Goal: Task Accomplishment & Management: Manage account settings

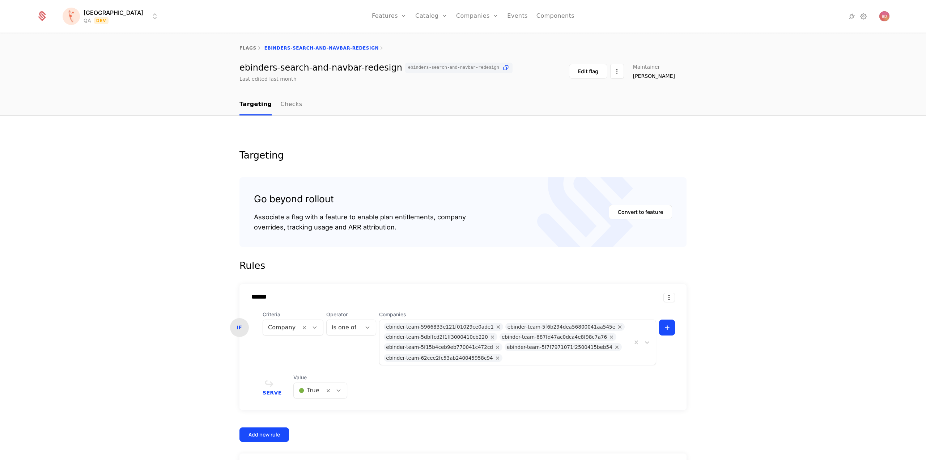
click at [114, 15] on html "[PERSON_NAME] QA Dev Features Features Flags Catalog Plans Add Ons Credits Conf…" at bounding box center [463, 230] width 926 height 460
click at [86, 49] on div "FATE" at bounding box center [80, 51] width 19 height 7
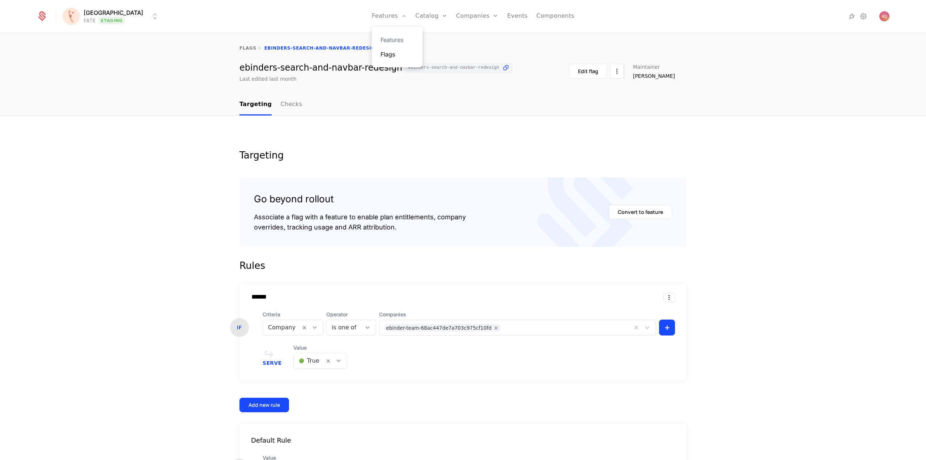
click at [388, 54] on link "Flags" at bounding box center [396, 54] width 33 height 9
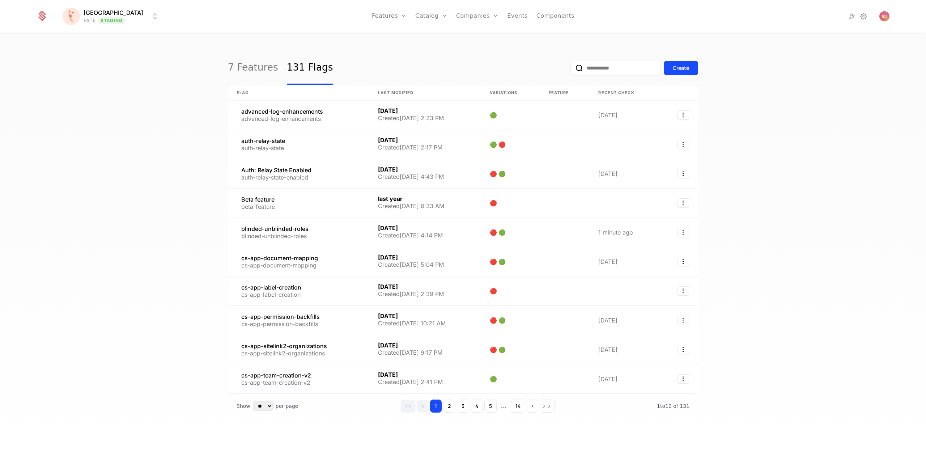
click at [606, 67] on input "email" at bounding box center [615, 68] width 90 height 14
paste input "**********"
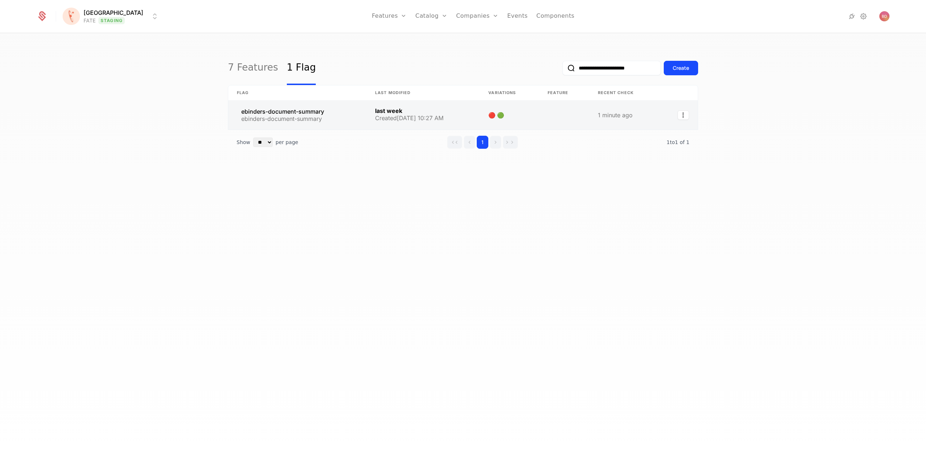
type input "**********"
click at [281, 112] on link at bounding box center [297, 115] width 138 height 29
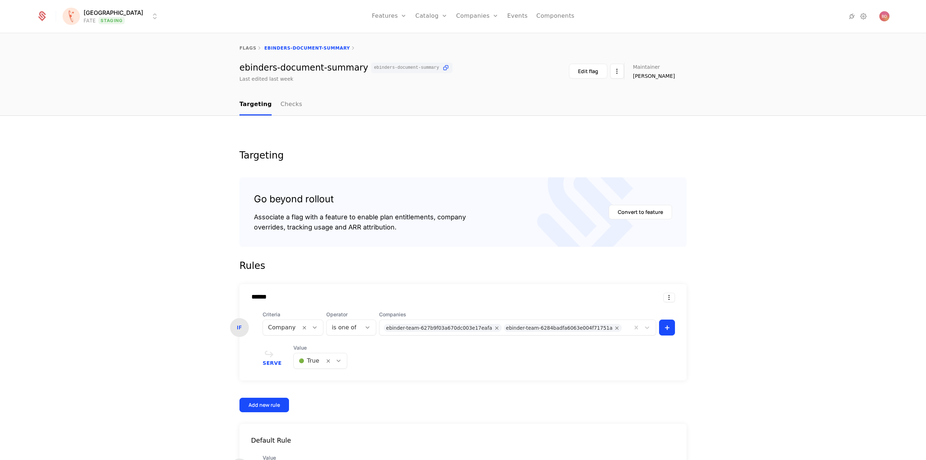
click at [625, 326] on div at bounding box center [626, 327] width 2 height 10
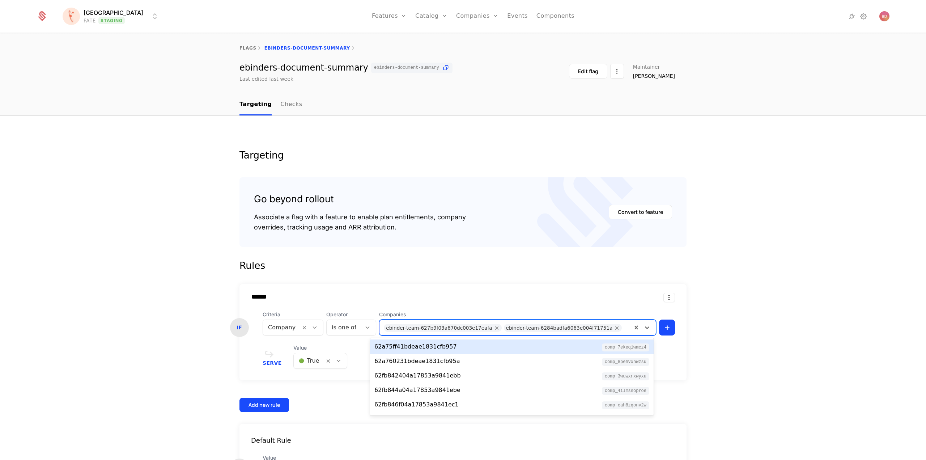
paste input "**********"
type input "**********"
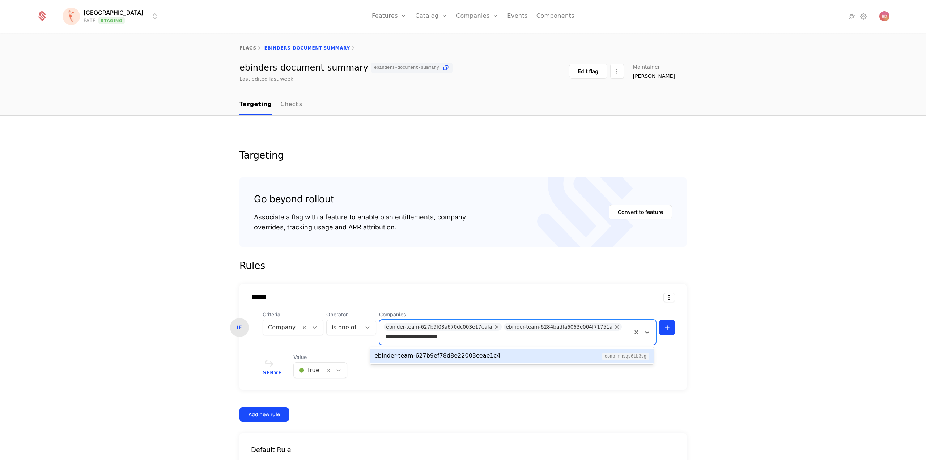
click at [572, 358] on div "ebinder-team-627b9ef78d8e22003ceae1c4 comp_MnsQS6TB3sG" at bounding box center [511, 355] width 275 height 9
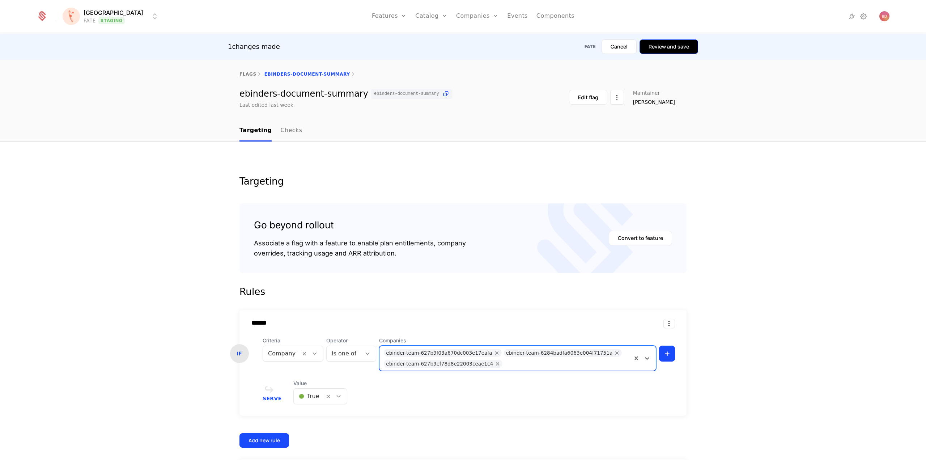
click at [658, 44] on button "Review and save" at bounding box center [668, 46] width 59 height 14
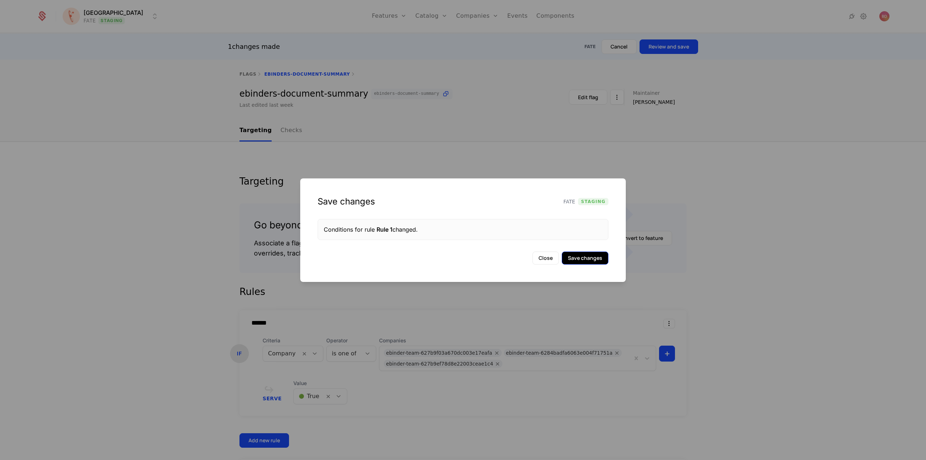
click at [584, 257] on button "Save changes" at bounding box center [585, 257] width 47 height 13
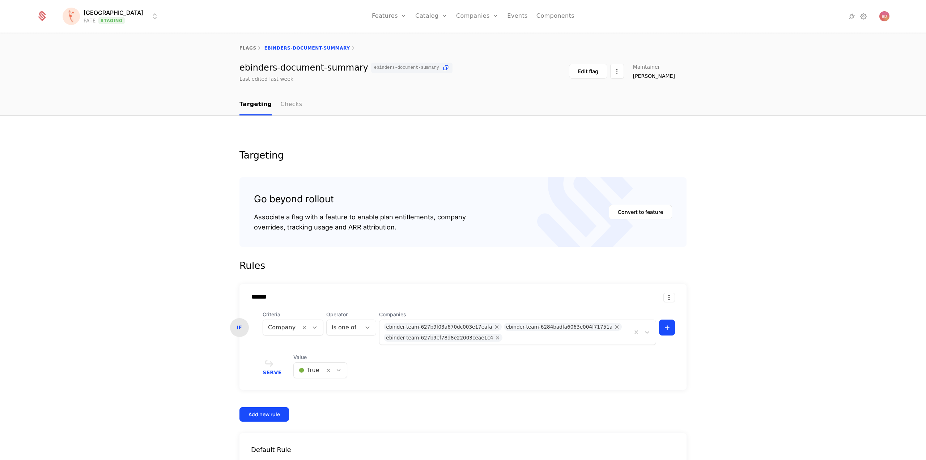
click at [283, 105] on link "Checks" at bounding box center [291, 104] width 22 height 21
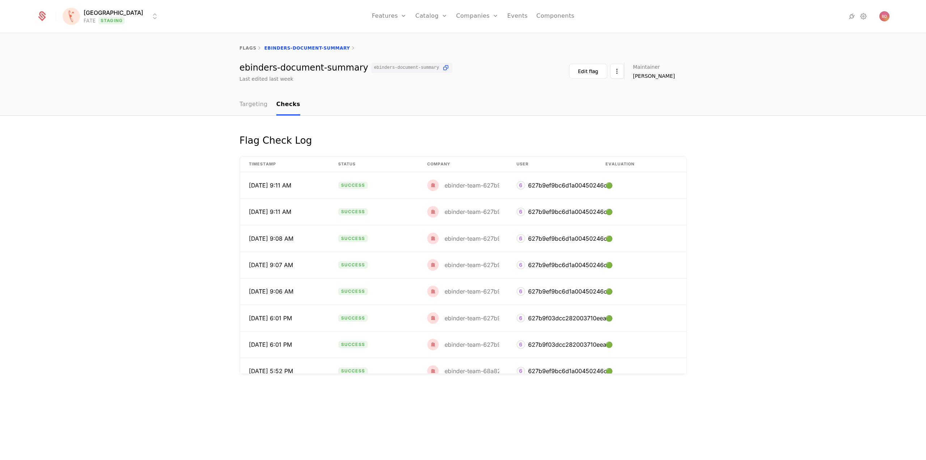
click at [257, 103] on link "Targeting" at bounding box center [253, 104] width 28 height 21
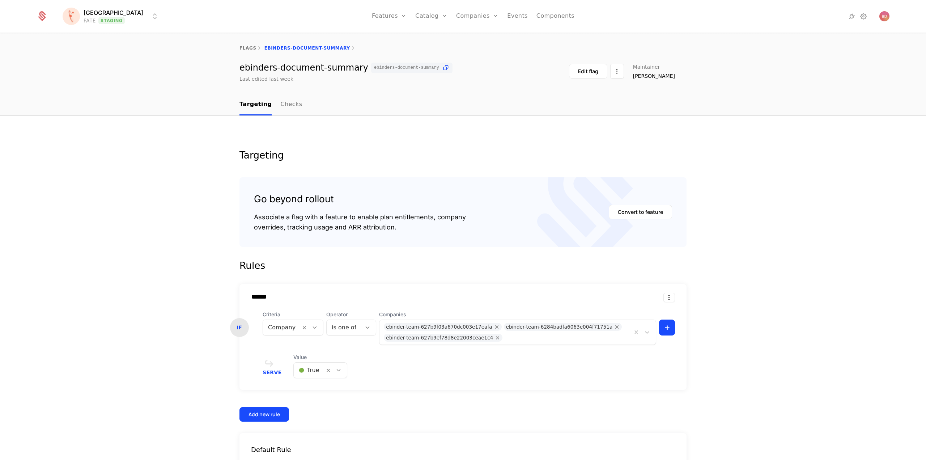
scroll to position [72, 0]
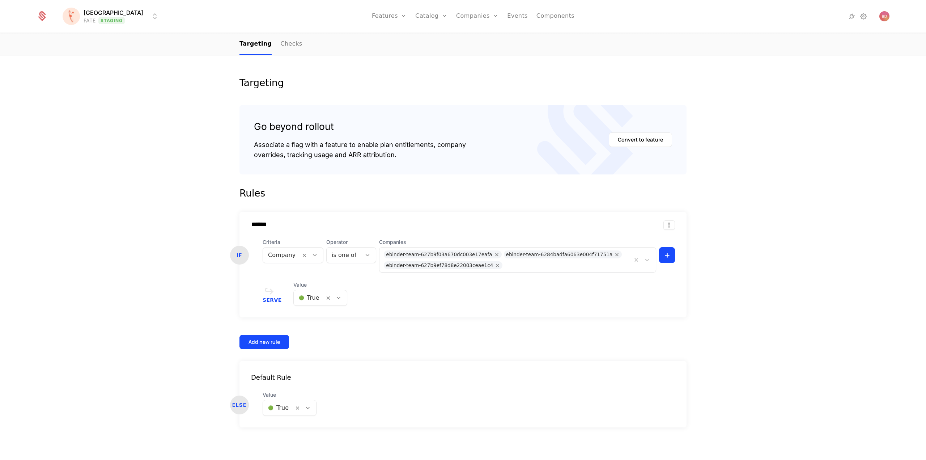
click at [387, 292] on div "Serve Value 🟢 True" at bounding box center [469, 293] width 412 height 25
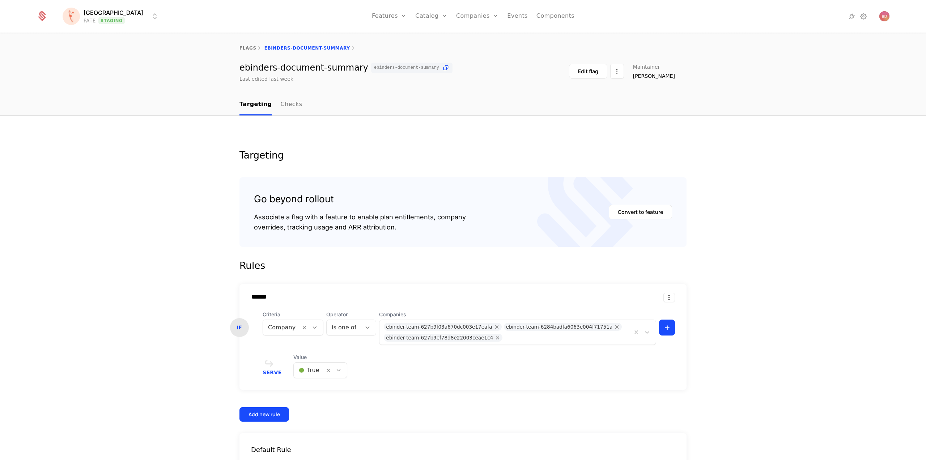
click at [135, 17] on html "[PERSON_NAME] FATE Staging Features Features Flags Catalog Plans Add Ons Credit…" at bounding box center [463, 230] width 926 height 460
click at [89, 39] on div "QA Dev" at bounding box center [126, 37] width 122 height 14
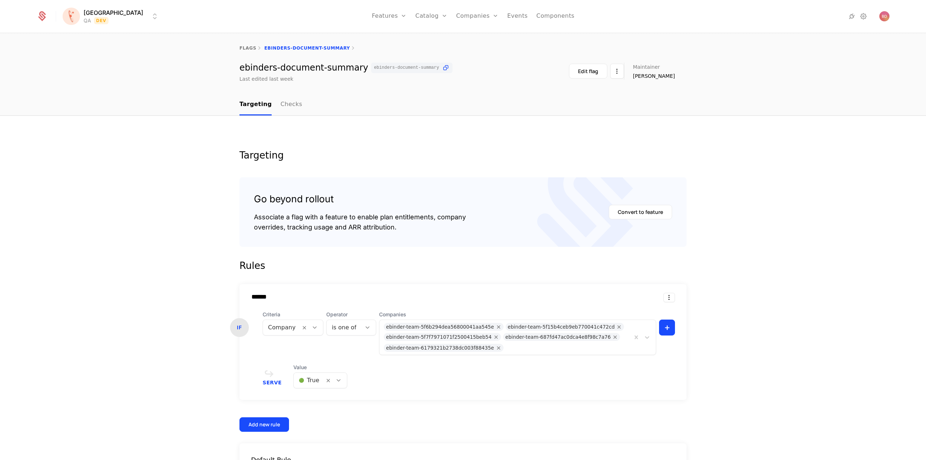
click at [93, 9] on html "[PERSON_NAME] QA Dev Features Features Flags Catalog Plans Add Ons Credits Conf…" at bounding box center [463, 230] width 926 height 460
click at [94, 47] on div "FATE Staging" at bounding box center [126, 52] width 122 height 14
